Goal: Task Accomplishment & Management: Manage account settings

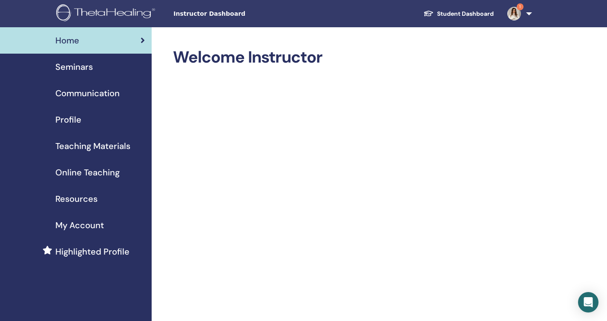
click at [77, 70] on span "Seminars" at bounding box center [73, 66] width 37 height 13
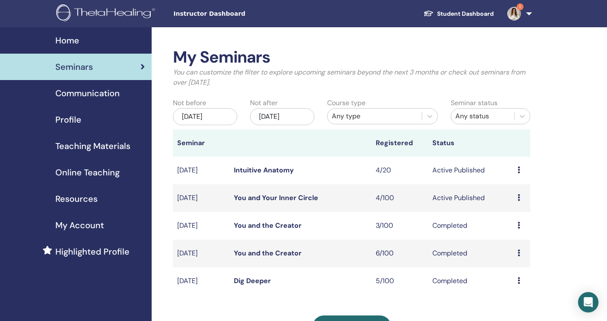
click at [291, 196] on link "You and Your Inner Circle" at bounding box center [276, 197] width 84 height 9
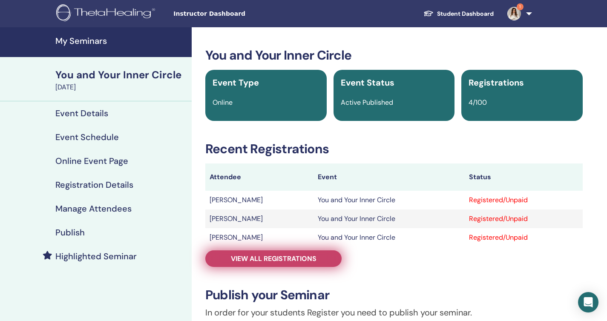
click at [323, 256] on link "View all registrations" at bounding box center [273, 258] width 136 height 17
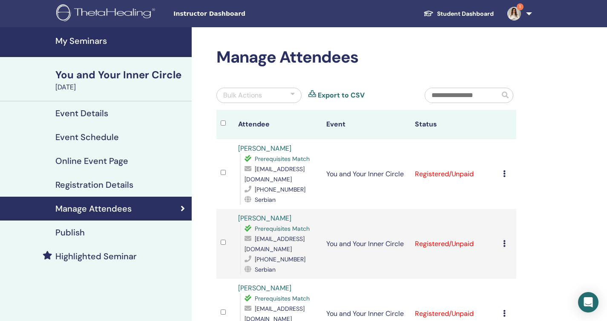
click at [503, 170] on icon at bounding box center [504, 173] width 3 height 7
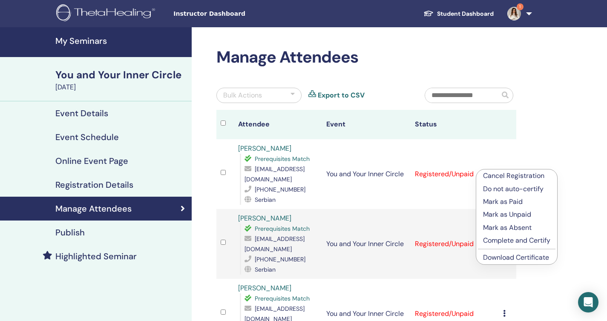
click at [504, 236] on p "Complete and Certify" at bounding box center [516, 240] width 67 height 10
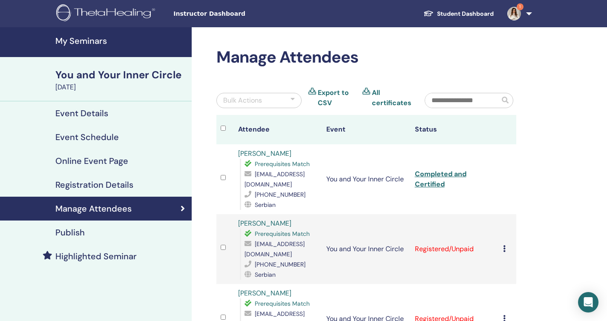
click at [504, 245] on icon at bounding box center [504, 248] width 3 height 7
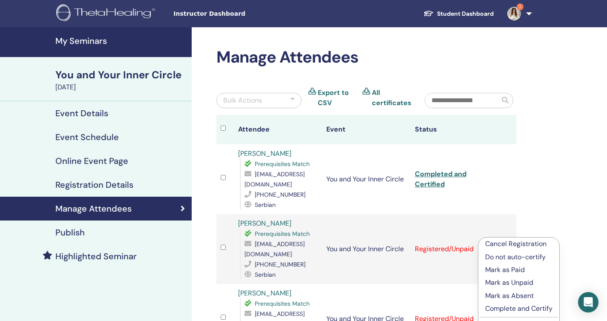
click at [502, 307] on p "Complete and Certify" at bounding box center [518, 308] width 67 height 10
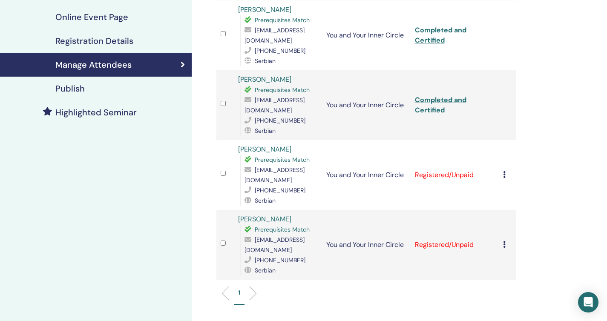
scroll to position [146, 0]
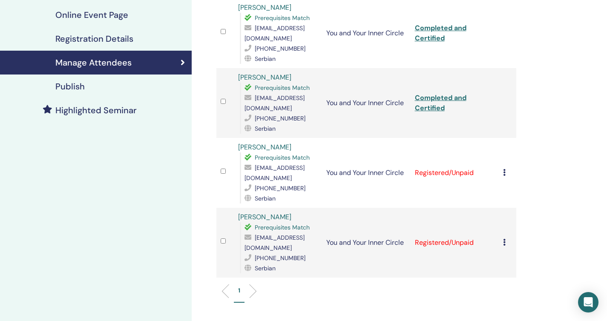
click at [503, 169] on icon at bounding box center [504, 172] width 3 height 7
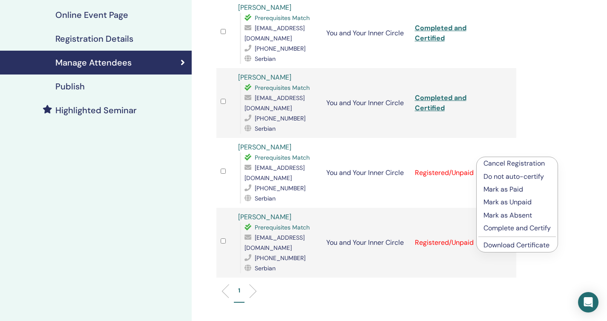
click at [502, 227] on p "Complete and Certify" at bounding box center [516, 228] width 67 height 10
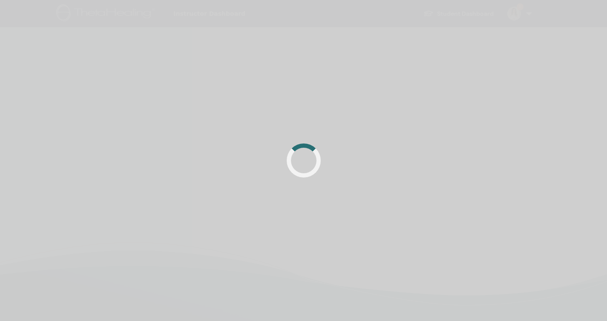
scroll to position [146, 0]
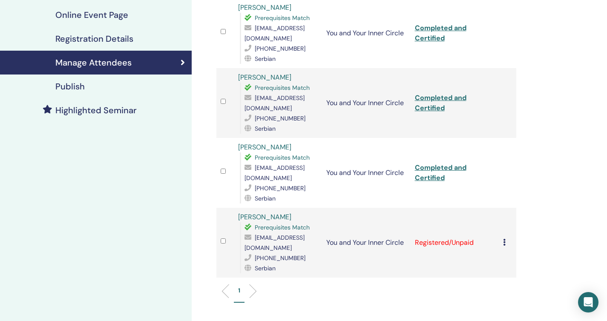
click at [503, 239] on icon at bounding box center [504, 242] width 3 height 7
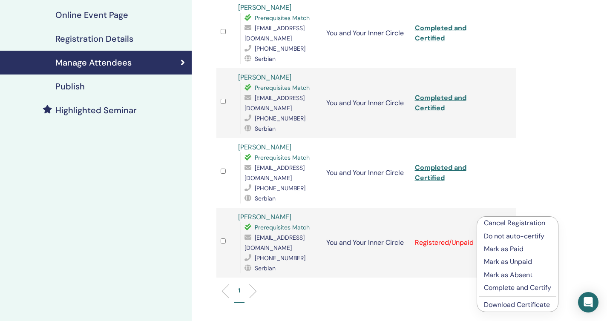
click at [498, 284] on p "Complete and Certify" at bounding box center [517, 288] width 67 height 10
